Goal: Information Seeking & Learning: Understand process/instructions

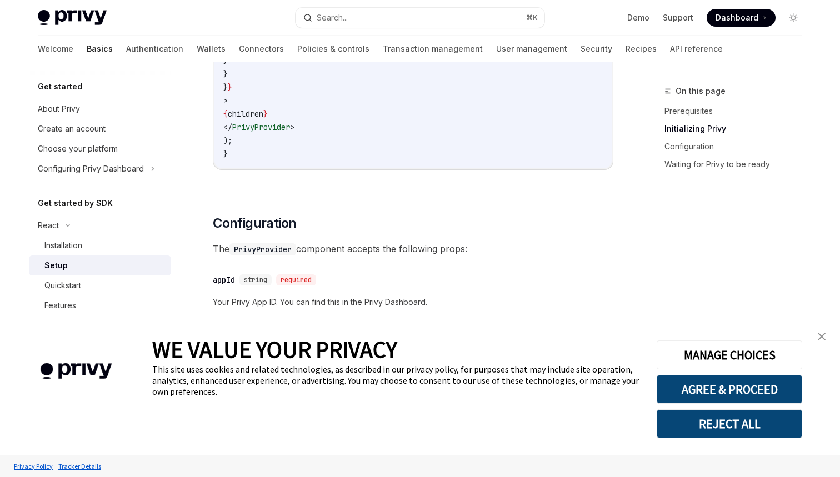
scroll to position [632, 0]
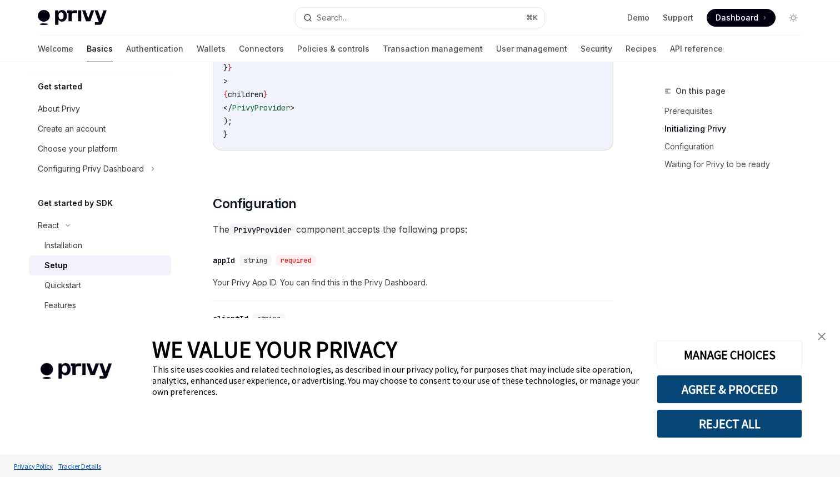
click at [823, 333] on img "close banner" at bounding box center [822, 337] width 8 height 8
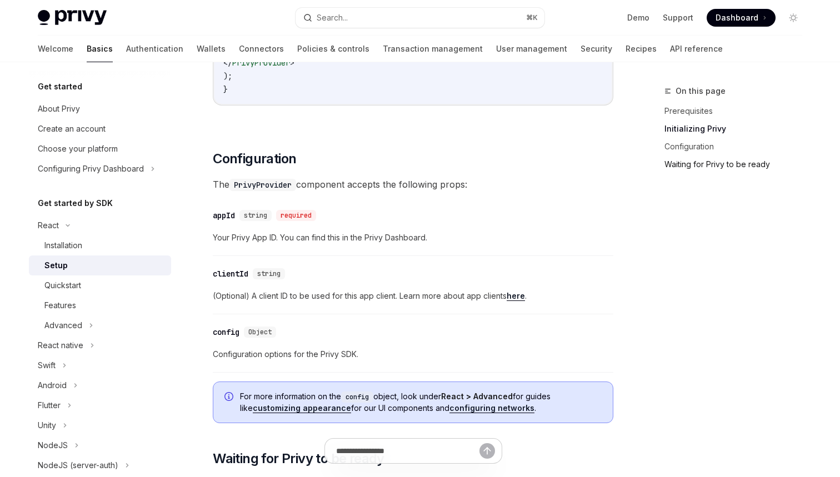
click at [696, 167] on link "Waiting for Privy to be ready" at bounding box center [738, 165] width 147 height 18
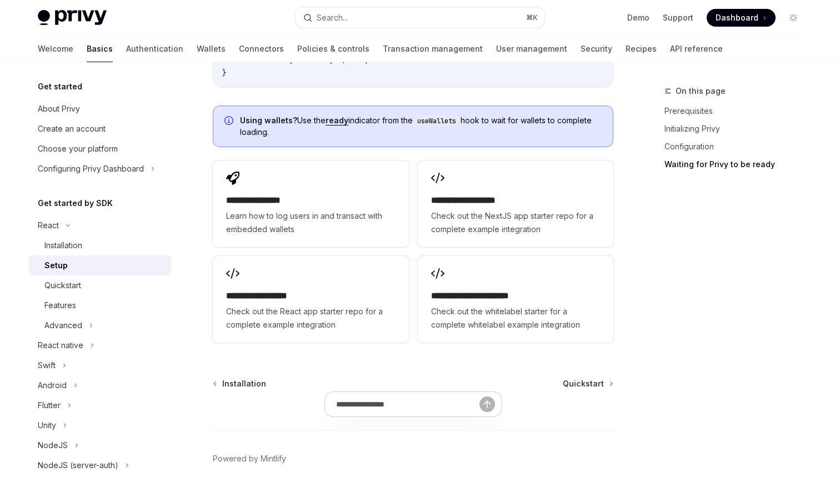
scroll to position [1446, 0]
